Goal: Task Accomplishment & Management: Use online tool/utility

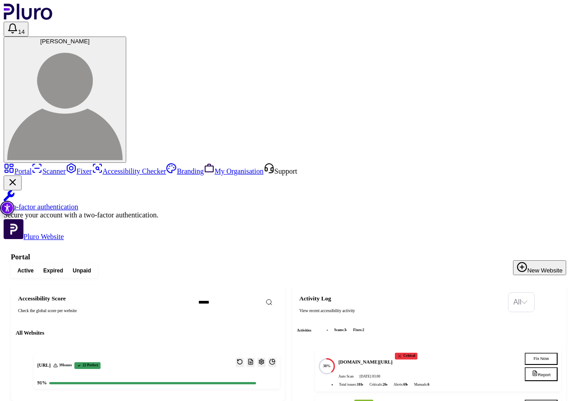
click at [42, 167] on link "Scanner" at bounding box center [49, 171] width 34 height 8
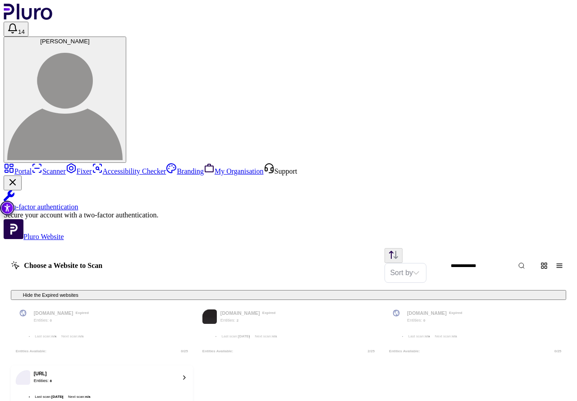
click at [176, 370] on div "[URL] Entities: 8" at bounding box center [96, 377] width 161 height 14
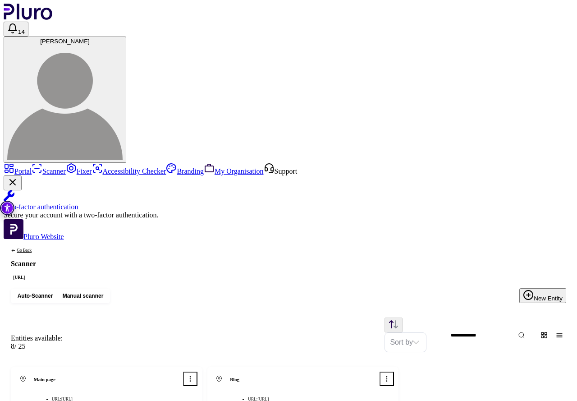
click at [176, 372] on div "Main page URL: https://pluro.ai/" at bounding box center [96, 391] width 161 height 38
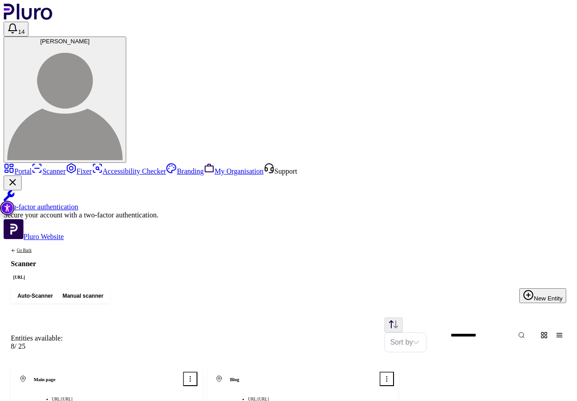
click at [551, 288] on button "New Entity" at bounding box center [543, 295] width 47 height 15
paste input "********"
type input "********"
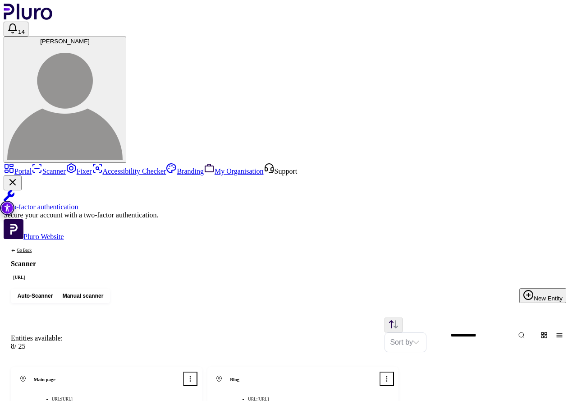
type input "*******"
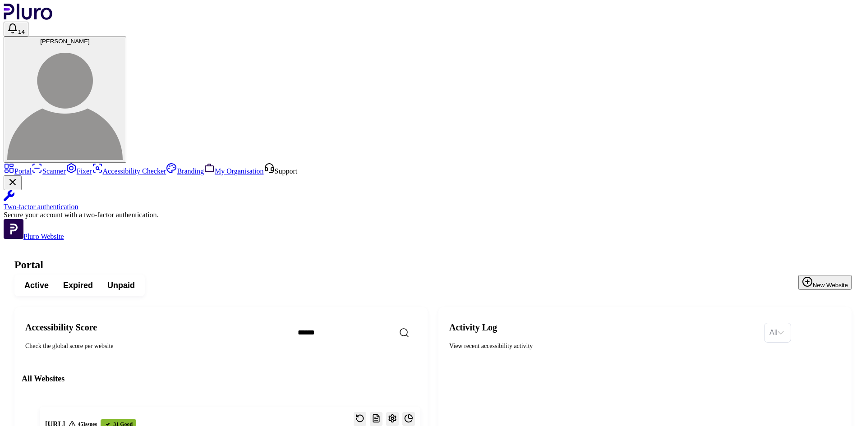
click at [90, 38] on span "[PERSON_NAME]" at bounding box center [65, 41] width 50 height 7
click at [123, 45] on img at bounding box center [64, 102] width 115 height 115
click at [90, 38] on span "[PERSON_NAME]" at bounding box center [65, 41] width 50 height 7
click at [123, 45] on img at bounding box center [64, 102] width 115 height 115
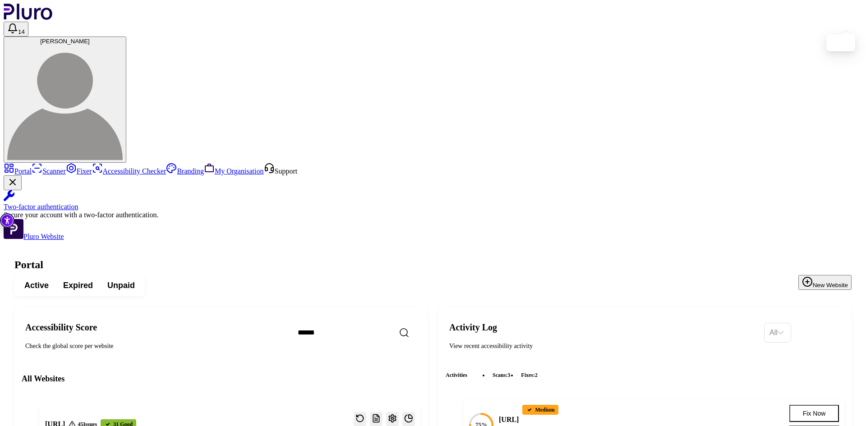
drag, startPoint x: 845, startPoint y: 21, endPoint x: 648, endPoint y: 32, distance: 197.4
click at [631, 32] on header "14 SKY LALKA" at bounding box center [433, 83] width 859 height 159
click at [90, 38] on span "[PERSON_NAME]" at bounding box center [65, 41] width 50 height 7
click at [123, 45] on img at bounding box center [64, 102] width 115 height 115
drag, startPoint x: 847, startPoint y: 24, endPoint x: 847, endPoint y: 18, distance: 6.8
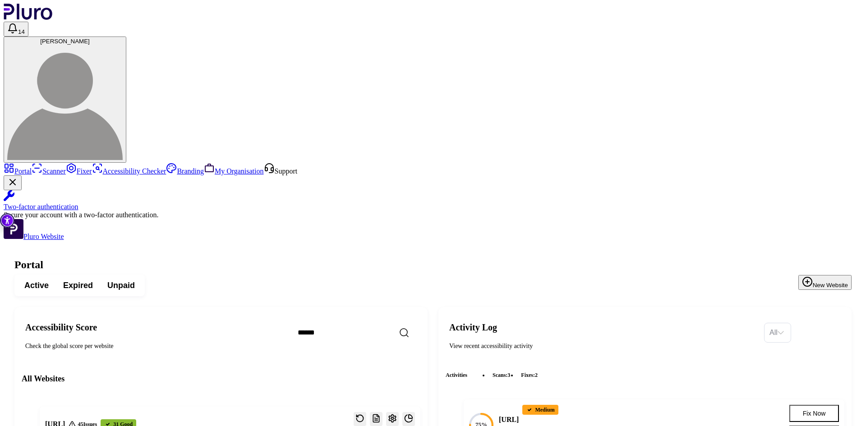
click at [123, 45] on img at bounding box center [64, 102] width 115 height 115
click at [90, 38] on span "[PERSON_NAME]" at bounding box center [65, 41] width 50 height 7
click at [126, 37] on button "[PERSON_NAME]" at bounding box center [65, 100] width 123 height 126
click at [123, 45] on img at bounding box center [64, 102] width 115 height 115
click at [90, 38] on span "[PERSON_NAME]" at bounding box center [65, 41] width 50 height 7
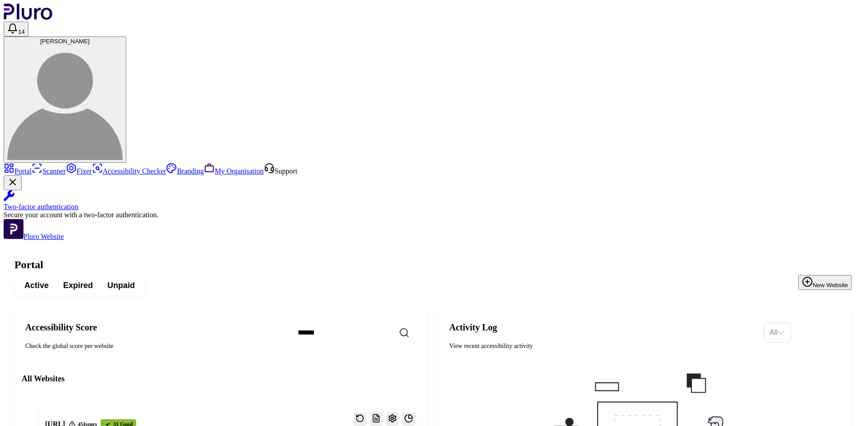
click at [123, 45] on img at bounding box center [64, 102] width 115 height 115
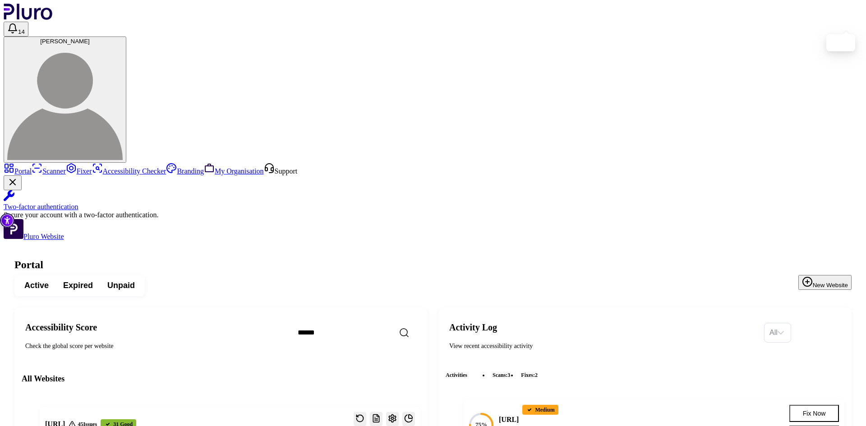
click at [123, 45] on img at bounding box center [64, 102] width 115 height 115
click at [90, 38] on span "[PERSON_NAME]" at bounding box center [65, 41] width 50 height 7
click at [17, 24] on icon "Open notifications, you have 14 new notifications" at bounding box center [13, 28] width 8 height 9
click at [90, 38] on span "[PERSON_NAME]" at bounding box center [65, 41] width 50 height 7
drag, startPoint x: 820, startPoint y: 19, endPoint x: 357, endPoint y: 33, distance: 463.0
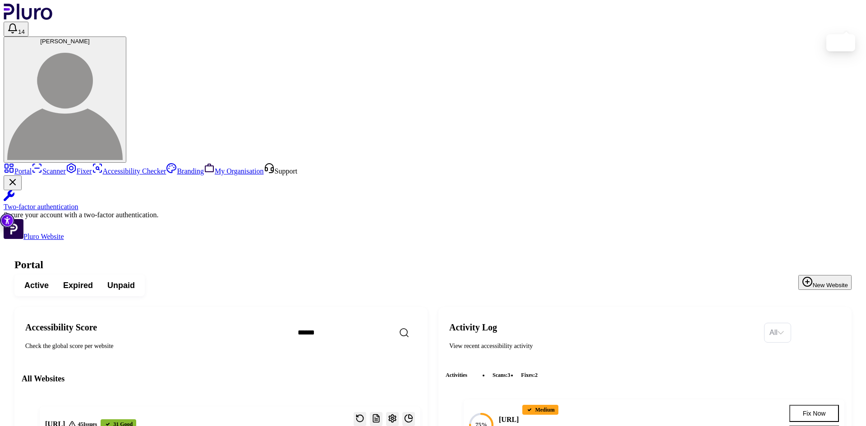
click at [357, 33] on header "14 [PERSON_NAME]" at bounding box center [433, 83] width 859 height 159
click at [66, 22] on header "14 [PERSON_NAME]" at bounding box center [433, 83] width 859 height 159
click at [42, 19] on icon "Logo" at bounding box center [28, 12] width 48 height 16
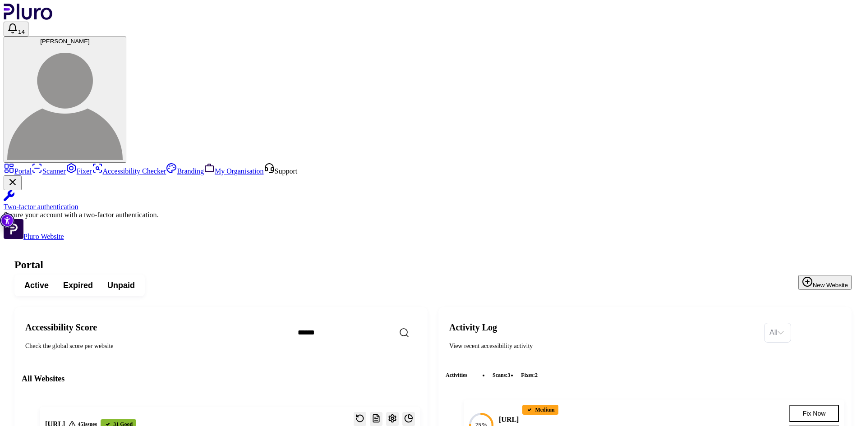
click at [37, 167] on link "Scanner" at bounding box center [49, 171] width 34 height 8
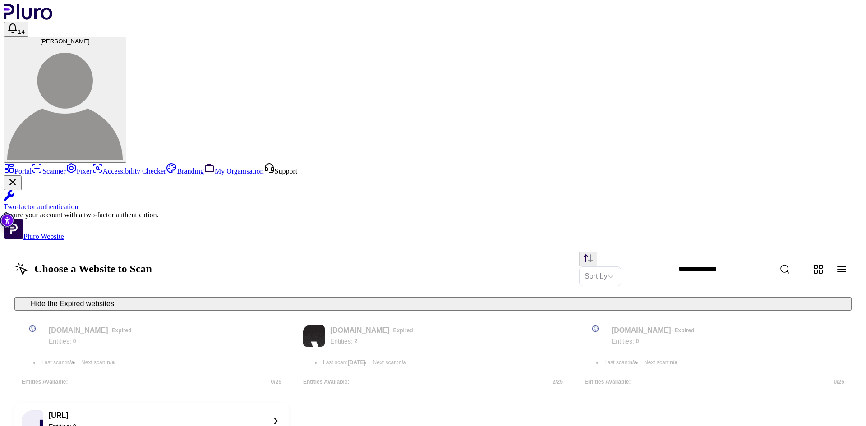
click at [34, 17] on icon "Logo" at bounding box center [28, 12] width 49 height 16
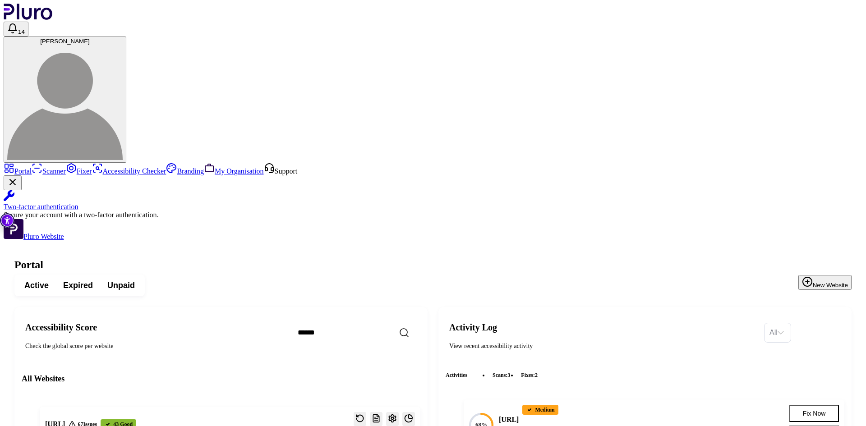
drag, startPoint x: 807, startPoint y: 17, endPoint x: 806, endPoint y: 23, distance: 6.9
click at [126, 37] on button "[PERSON_NAME]" at bounding box center [65, 100] width 123 height 126
click at [90, 38] on span "[PERSON_NAME]" at bounding box center [65, 41] width 50 height 7
click at [123, 45] on img at bounding box center [64, 102] width 115 height 115
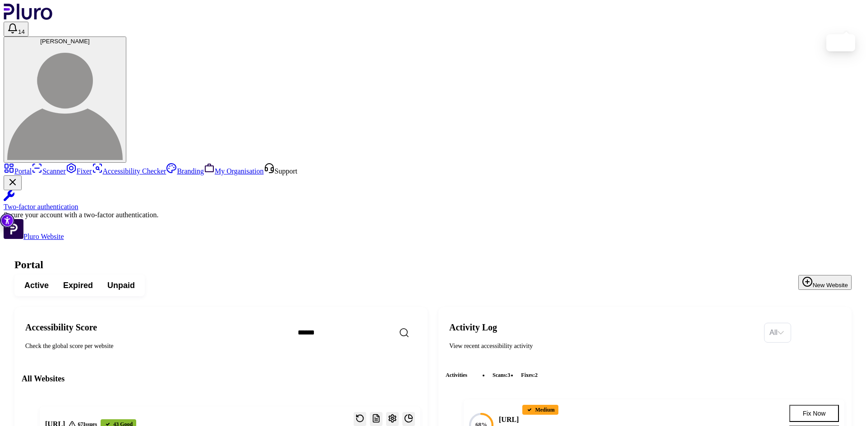
click at [90, 38] on span "[PERSON_NAME]" at bounding box center [65, 41] width 50 height 7
